Goal: Obtain resource: Download file/media

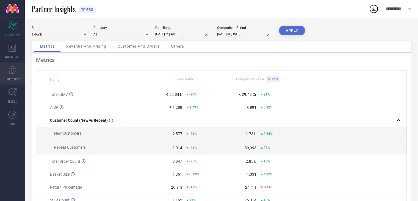
click at [11, 72] on icon at bounding box center [12, 70] width 8 height 8
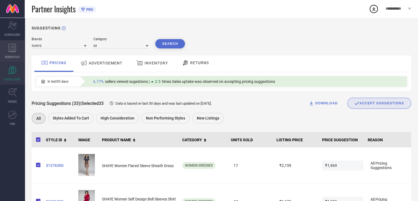
click at [12, 50] on icon at bounding box center [13, 48] width 8 height 8
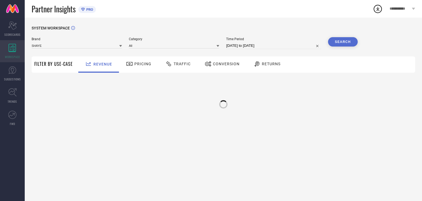
type input "SHAYE"
type input "All"
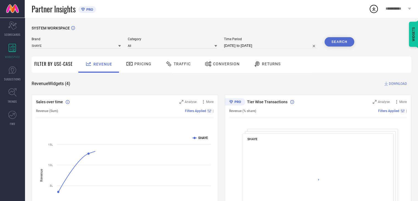
click at [221, 67] on div "Conversion" at bounding box center [222, 63] width 38 height 9
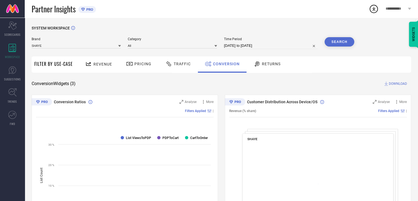
select select "6"
select select "2025"
select select "7"
select select "2025"
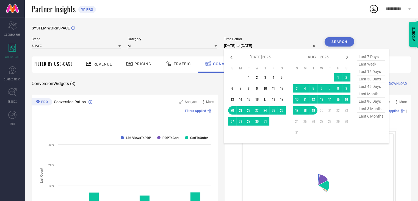
click at [273, 45] on input "[DATE] to [DATE]" at bounding box center [271, 45] width 94 height 7
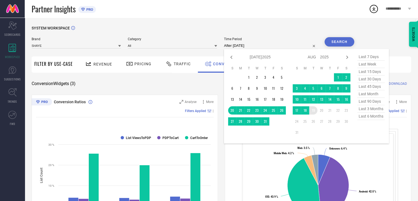
click at [315, 110] on td "19" at bounding box center [313, 110] width 8 height 8
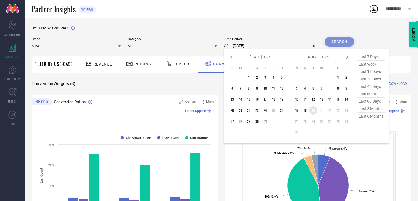
type input "[DATE] to [DATE]"
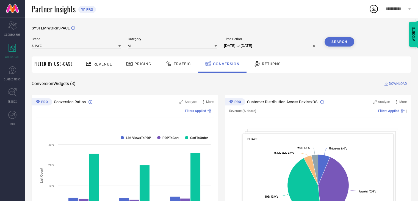
click at [342, 43] on button "Search" at bounding box center [340, 41] width 30 height 9
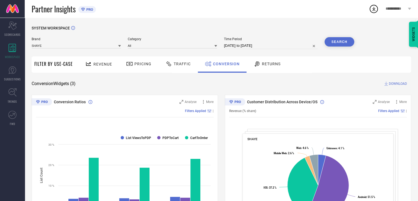
click at [395, 83] on span "DOWNLOAD" at bounding box center [398, 83] width 18 height 5
